Goal: Check status

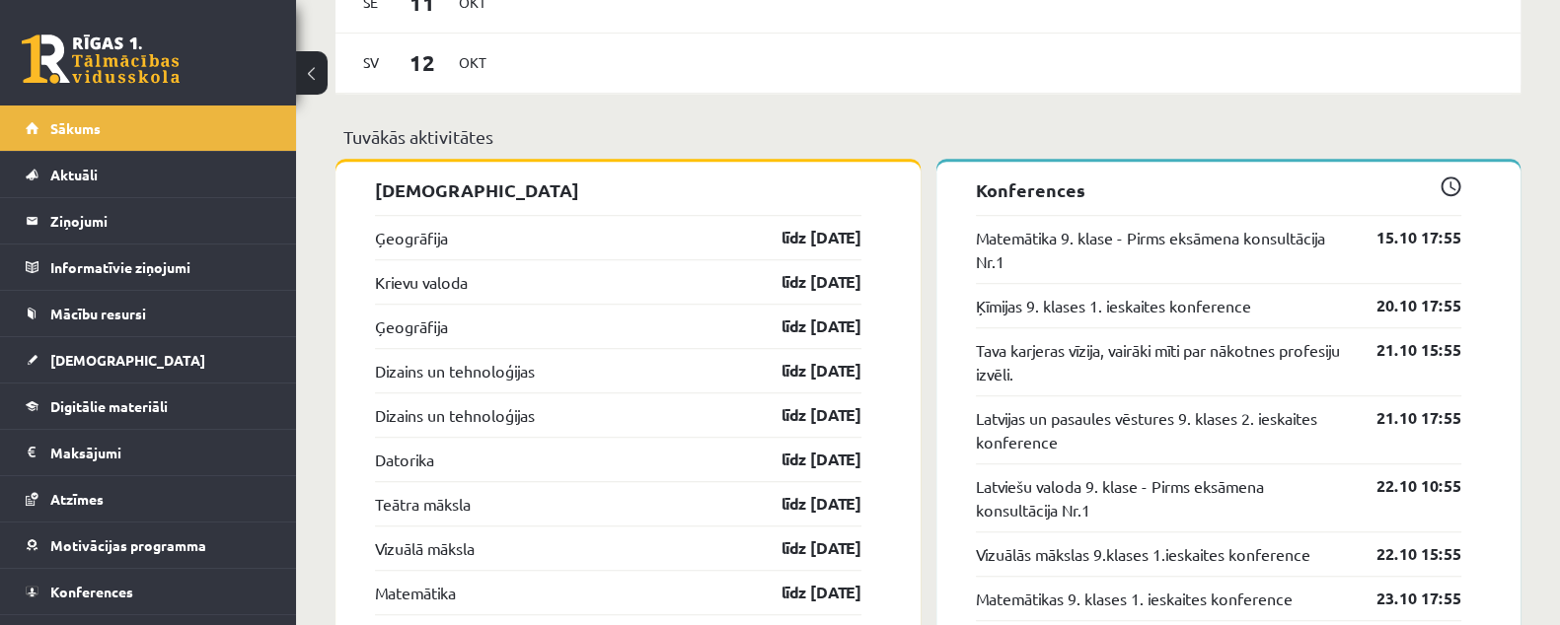
scroll to position [1849, 0]
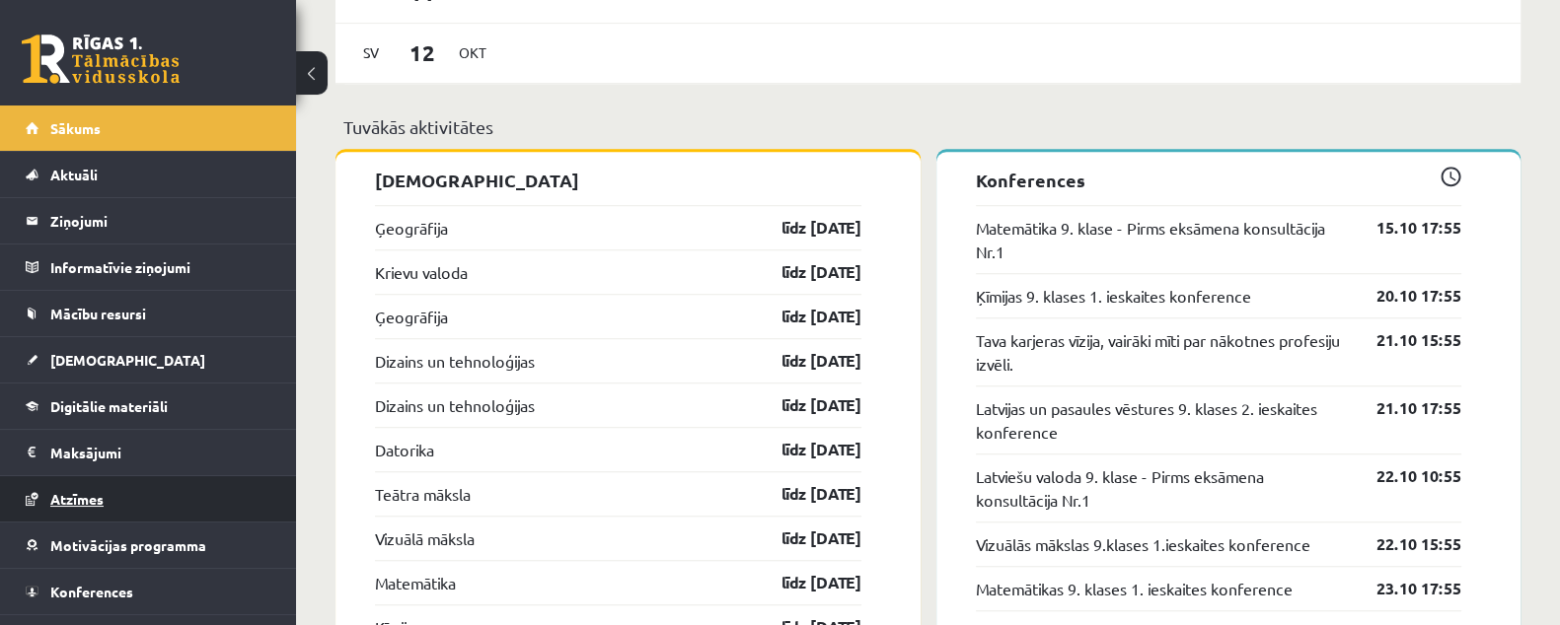
click at [148, 507] on link "Atzīmes" at bounding box center [149, 498] width 246 height 45
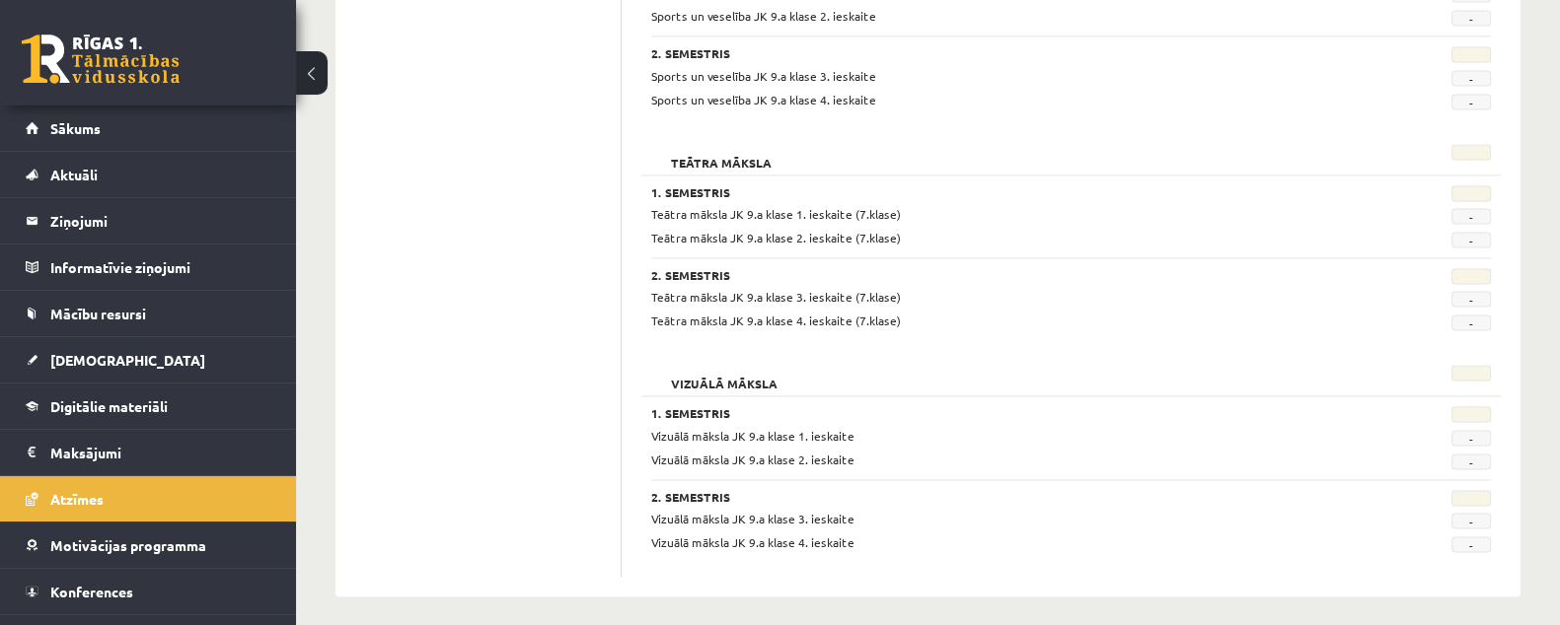
scroll to position [3732, 0]
click at [168, 113] on link "Sākums" at bounding box center [149, 128] width 246 height 45
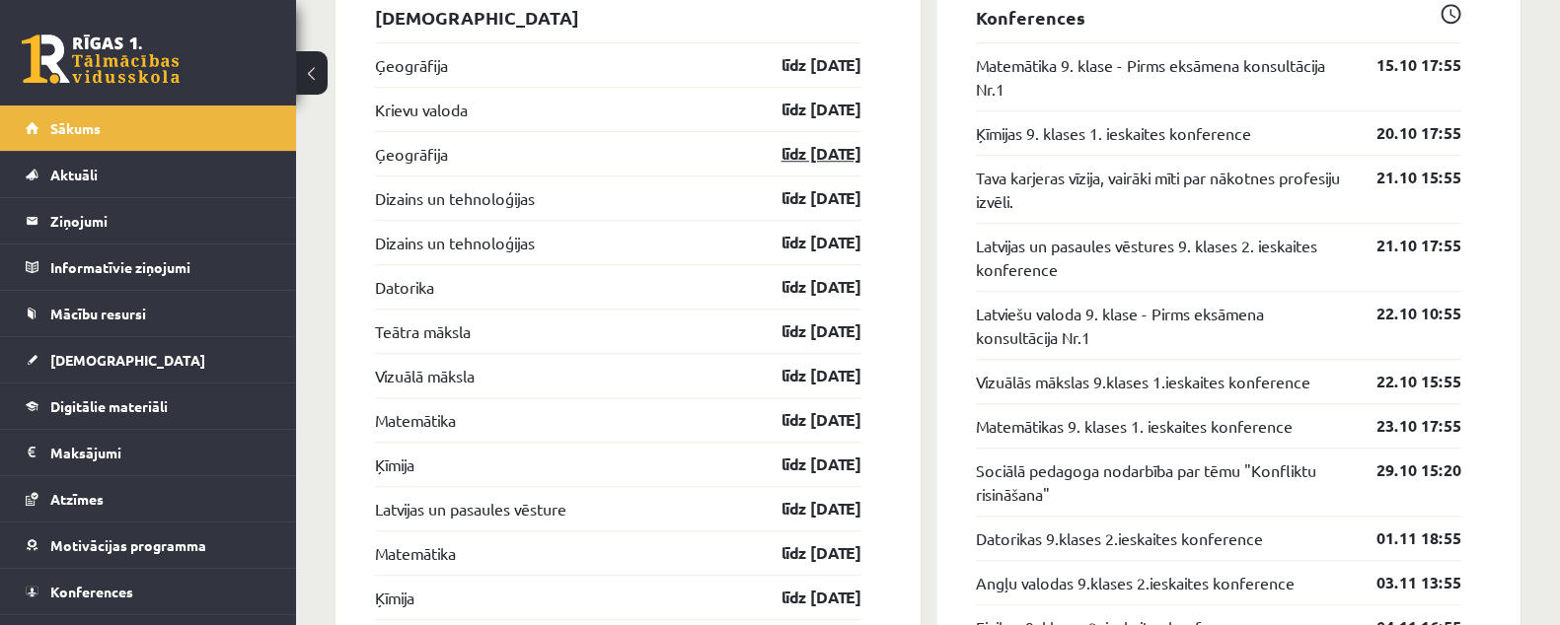
scroll to position [1972, 0]
